Goal: Book appointment/travel/reservation

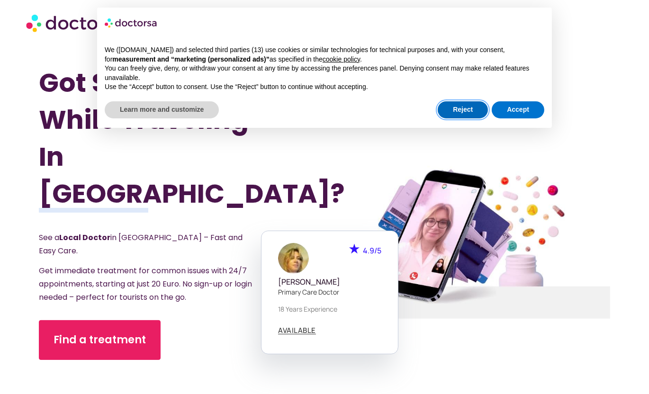
click at [465, 109] on button "Reject" at bounding box center [463, 109] width 50 height 17
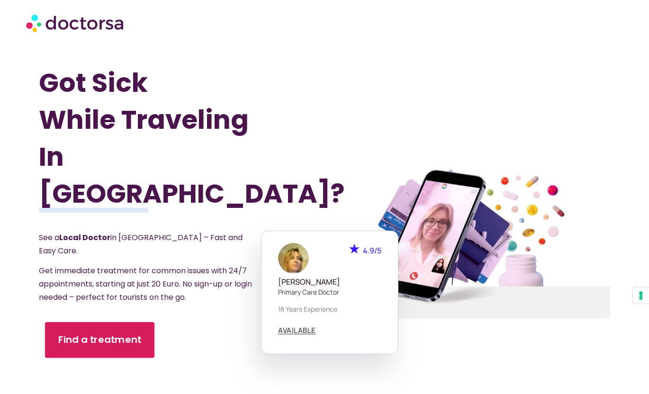
click at [96, 334] on span "Find a treatment" at bounding box center [99, 341] width 83 height 14
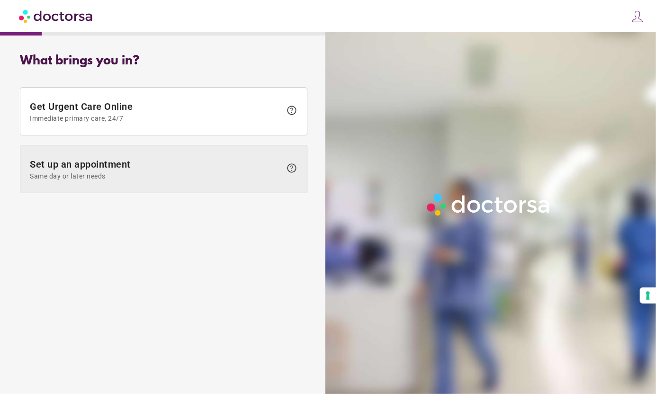
click at [151, 169] on span "Set up an appointment Same day or later needs" at bounding box center [156, 169] width 252 height 21
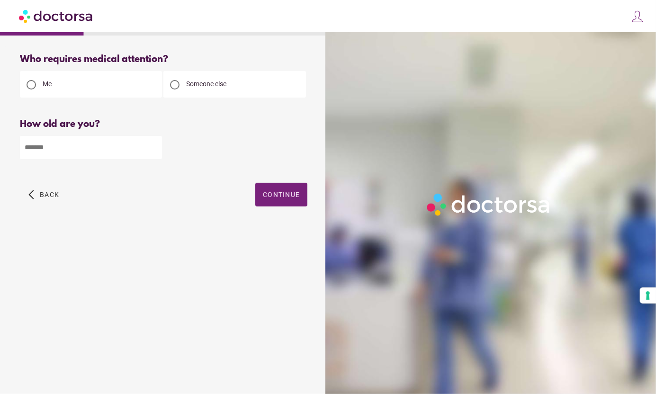
click at [114, 149] on input "number" at bounding box center [91, 147] width 142 height 23
type input "**"
click at [281, 189] on span "button" at bounding box center [281, 195] width 52 height 24
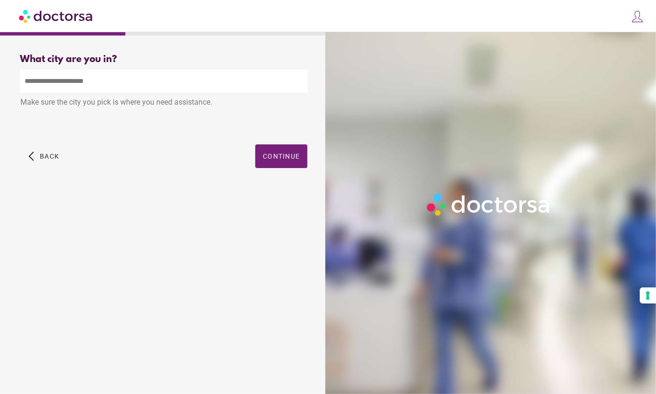
click at [96, 85] on input "text" at bounding box center [164, 81] width 288 height 23
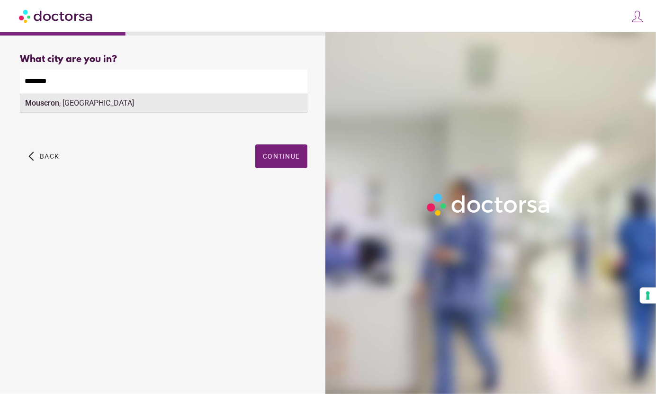
click at [205, 107] on div "Mouscron , [GEOGRAPHIC_DATA]" at bounding box center [163, 103] width 287 height 19
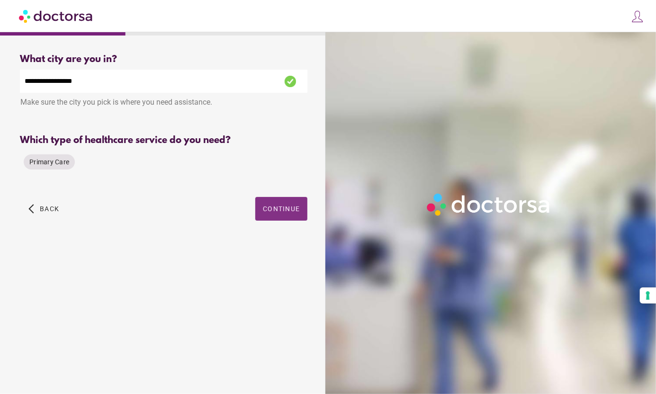
click at [275, 214] on span "button" at bounding box center [281, 209] width 52 height 24
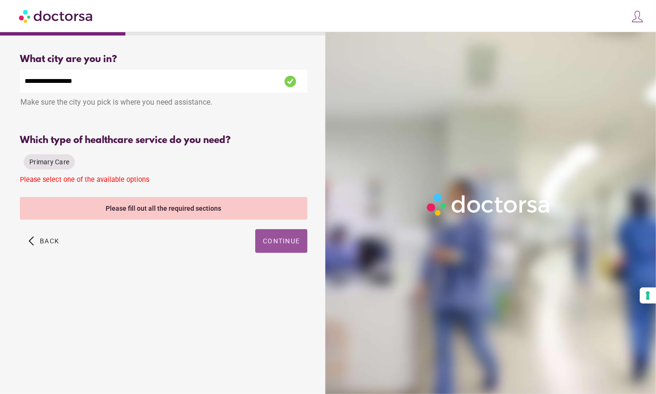
click at [74, 186] on div "Please select one of the available options" at bounding box center [164, 182] width 288 height 12
click at [61, 168] on div "Primary Care" at bounding box center [49, 162] width 51 height 15
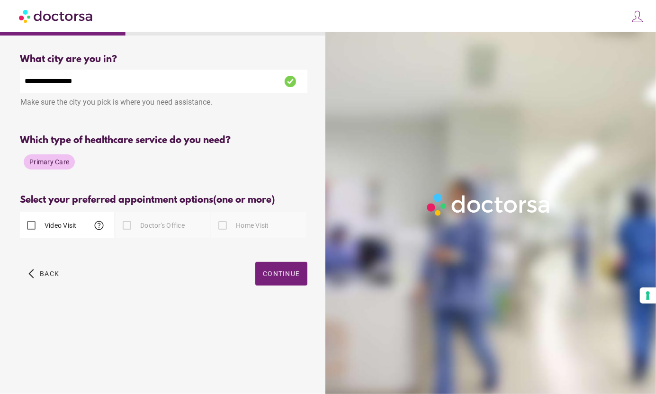
click at [52, 163] on span "Primary Care" at bounding box center [49, 162] width 40 height 8
click at [124, 226] on div at bounding box center [127, 225] width 19 height 19
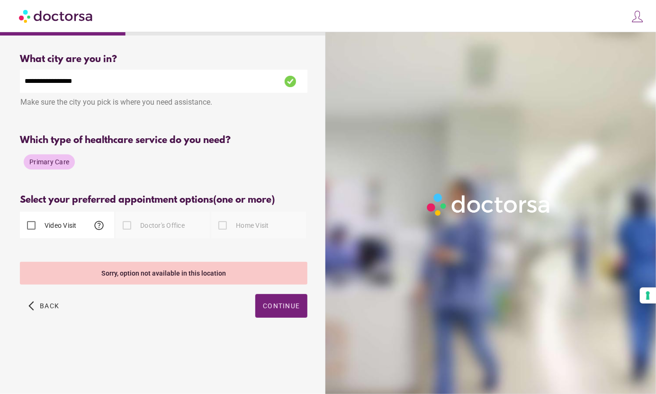
click at [129, 73] on input "**********" at bounding box center [164, 81] width 288 height 23
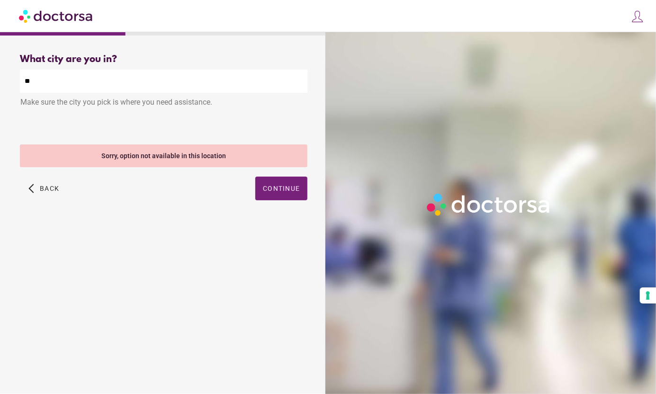
type input "*"
